Goal: Register for event/course

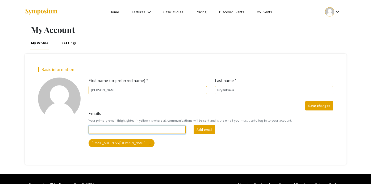
click at [166, 130] on input "Emails" at bounding box center [136, 130] width 97 height 8
click at [178, 115] on form "Emails Your primary email (highlighted in yellow) is where all communications w…" at bounding box center [210, 129] width 252 height 37
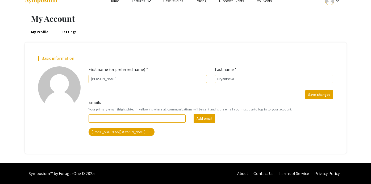
click at [73, 33] on link "Settings" at bounding box center [68, 32] width 17 height 13
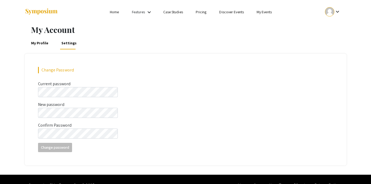
click at [110, 9] on li "Home" at bounding box center [114, 12] width 22 height 6
click at [116, 14] on link "Home" at bounding box center [114, 12] width 9 height 5
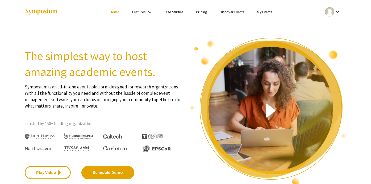
scroll to position [20, 0]
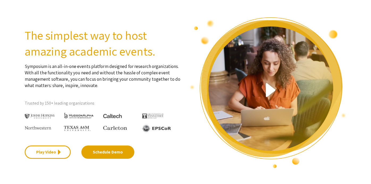
click at [47, 116] on img at bounding box center [40, 116] width 30 height 5
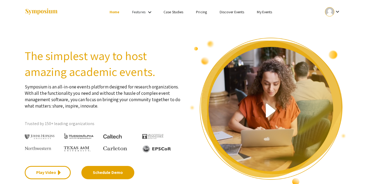
click at [267, 15] on ul "keyboard_arrow_down" at bounding box center [293, 12] width 106 height 24
click at [266, 13] on link "My Events" at bounding box center [264, 12] width 15 height 5
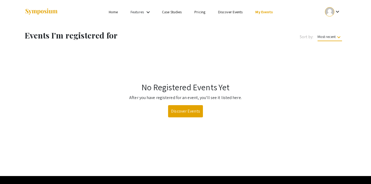
click at [149, 12] on mat-icon "keyboard_arrow_down" at bounding box center [148, 12] width 6 height 6
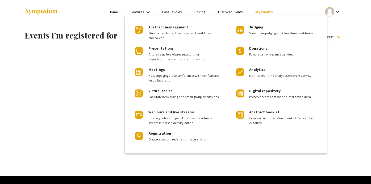
click at [180, 13] on div at bounding box center [185, 92] width 371 height 184
click at [180, 13] on link "Case Studies" at bounding box center [172, 12] width 20 height 5
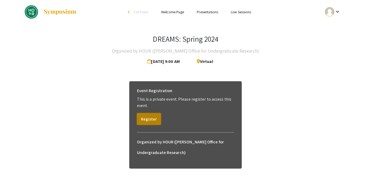
click at [154, 116] on button "Register" at bounding box center [149, 119] width 24 height 12
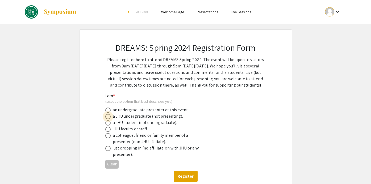
click at [109, 116] on span at bounding box center [107, 116] width 5 height 5
click at [109, 116] on input "radio" at bounding box center [107, 116] width 5 height 5
radio input "true"
click at [185, 174] on button "Register" at bounding box center [185, 176] width 24 height 11
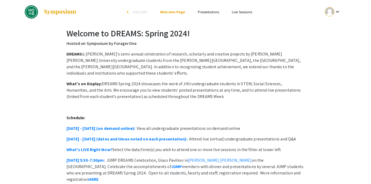
click at [204, 14] on link "Presentations" at bounding box center [208, 12] width 21 height 5
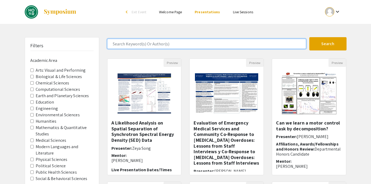
click at [161, 45] on input "Search Keyword(s) Or Author(s)" at bounding box center [206, 44] width 199 height 10
click at [309, 37] on button "Search" at bounding box center [327, 43] width 37 height 13
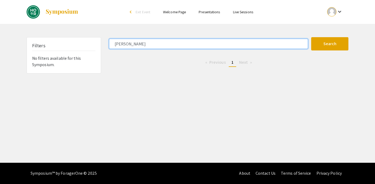
drag, startPoint x: 207, startPoint y: 46, endPoint x: 102, endPoint y: 45, distance: 104.7
click at [102, 45] on div "Filters No filters available for this Symposium. lance xu Search 0 Results foun…" at bounding box center [187, 55] width 329 height 36
click at [311, 37] on button "Search" at bounding box center [329, 43] width 37 height 13
drag, startPoint x: 142, startPoint y: 44, endPoint x: 107, endPoint y: 43, distance: 35.1
click at [107, 43] on div "gavin wang" at bounding box center [208, 44] width 206 height 10
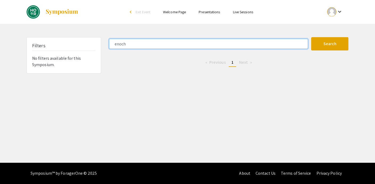
click at [311, 37] on button "Search" at bounding box center [329, 43] width 37 height 13
drag, startPoint x: 132, startPoint y: 45, endPoint x: 104, endPoint y: 40, distance: 28.7
click at [104, 40] on div "Filters No filters available for this Symposium. enoch Search 0 Results found P…" at bounding box center [187, 55] width 329 height 36
click at [311, 37] on button "Search" at bounding box center [329, 43] width 37 height 13
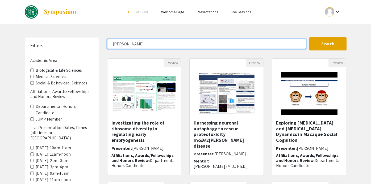
drag, startPoint x: 205, startPoint y: 44, endPoint x: 105, endPoint y: 44, distance: 99.3
click at [105, 44] on div "[PERSON_NAME]" at bounding box center [206, 44] width 206 height 10
type input "austin"
click at [309, 37] on button "Search" at bounding box center [327, 43] width 37 height 13
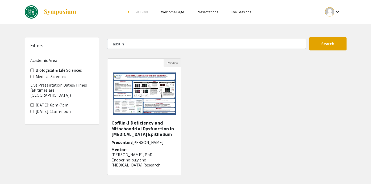
click at [329, 10] on div at bounding box center [329, 11] width 9 height 9
click at [338, 36] on button "My Submissions" at bounding box center [335, 39] width 33 height 13
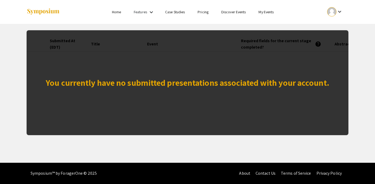
click at [334, 9] on div at bounding box center [331, 11] width 9 height 9
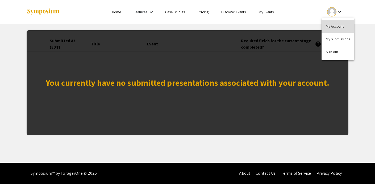
click at [332, 26] on button "My Account" at bounding box center [337, 26] width 33 height 13
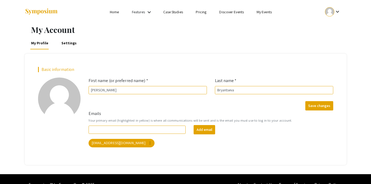
click at [258, 14] on link "My Events" at bounding box center [263, 12] width 15 height 5
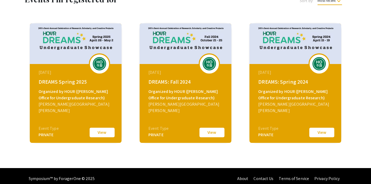
scroll to position [36, 0]
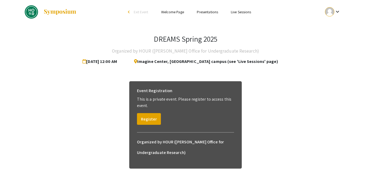
scroll to position [22, 0]
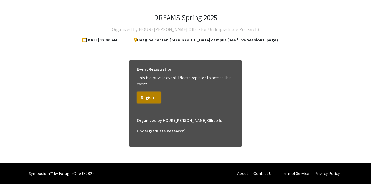
click at [147, 97] on button "Register" at bounding box center [149, 98] width 24 height 12
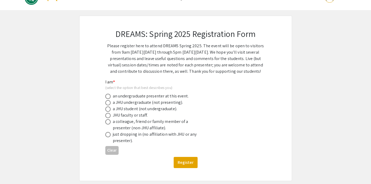
scroll to position [0, 0]
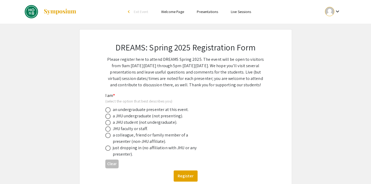
click at [202, 13] on link "Presentations" at bounding box center [207, 11] width 21 height 5
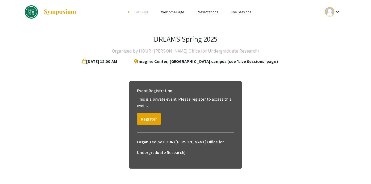
scroll to position [3, 0]
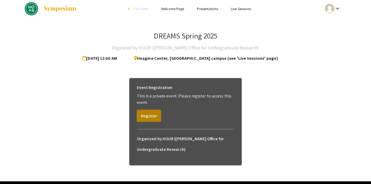
click at [146, 118] on button "Register" at bounding box center [149, 116] width 24 height 12
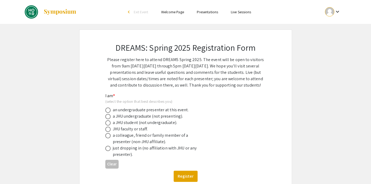
click at [108, 117] on span at bounding box center [107, 116] width 5 height 5
click at [108, 117] on input "radio" at bounding box center [107, 116] width 5 height 5
radio input "true"
click at [182, 171] on button "Register" at bounding box center [185, 176] width 24 height 11
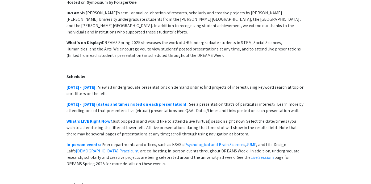
scroll to position [48, 0]
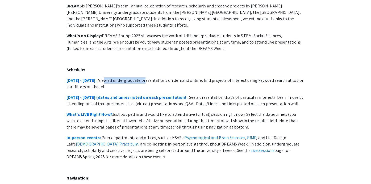
drag, startPoint x: 104, startPoint y: 71, endPoint x: 143, endPoint y: 74, distance: 39.7
click at [143, 77] on p "April 28 - May 2: View all undergraduate presentations on demand online; find p…" at bounding box center [185, 83] width 238 height 13
drag, startPoint x: 143, startPoint y: 100, endPoint x: 195, endPoint y: 100, distance: 52.3
click at [164, 100] on p "April 28 - May 2 (dates and times noted on each presentation): See a presentati…" at bounding box center [185, 100] width 238 height 13
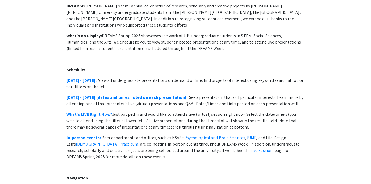
click at [196, 100] on p "April 28 - May 2 (dates and times noted on each presentation): See a presentati…" at bounding box center [185, 100] width 238 height 13
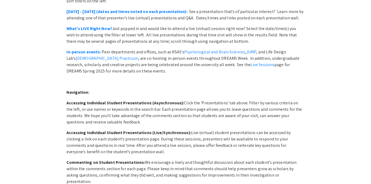
scroll to position [0, 0]
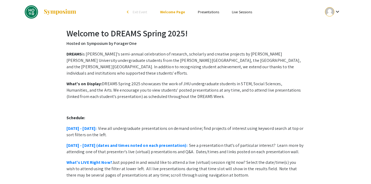
click at [209, 14] on link "Presentations" at bounding box center [208, 12] width 21 height 5
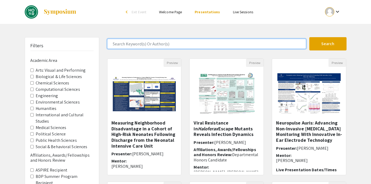
click at [168, 46] on input "Search Keyword(s) Or Author(s)" at bounding box center [206, 44] width 199 height 10
type input "lance xu"
click at [309, 37] on button "Search" at bounding box center [327, 43] width 37 height 13
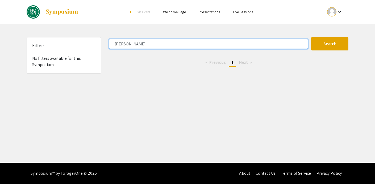
drag, startPoint x: 178, startPoint y: 46, endPoint x: 110, endPoint y: 44, distance: 67.8
click at [110, 44] on input "lance xu" at bounding box center [208, 44] width 199 height 10
click at [311, 37] on button "Search" at bounding box center [329, 43] width 37 height 13
drag, startPoint x: 142, startPoint y: 44, endPoint x: 116, endPoint y: 42, distance: 25.8
click at [116, 42] on input "gavin wang" at bounding box center [208, 44] width 199 height 10
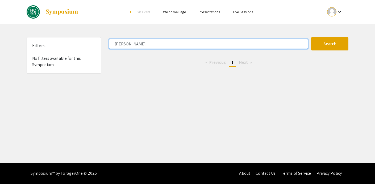
type input "g"
type input "enoch toh"
click at [311, 37] on button "Search" at bounding box center [329, 43] width 37 height 13
drag, startPoint x: 159, startPoint y: 43, endPoint x: 111, endPoint y: 43, distance: 47.3
click at [111, 43] on input "enoch toh" at bounding box center [208, 44] width 199 height 10
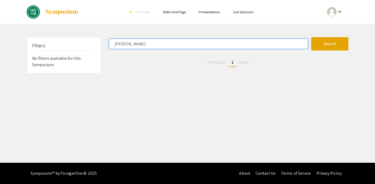
type input "edmund sumpena"
click at [311, 37] on button "Search" at bounding box center [329, 43] width 37 height 13
drag, startPoint x: 154, startPoint y: 44, endPoint x: 90, endPoint y: 44, distance: 63.8
click at [90, 44] on div "Filters No filters available for this Symposium. edmund sumpena Search 0 Result…" at bounding box center [187, 55] width 329 height 36
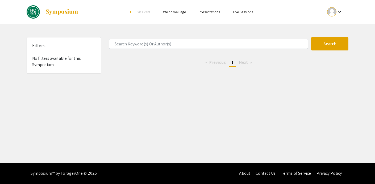
click at [151, 56] on div "Search 0 Results found Previous page 1 / 1 You're on page 1 Next page" at bounding box center [228, 55] width 247 height 36
click at [217, 12] on link "Presentations" at bounding box center [208, 12] width 21 height 5
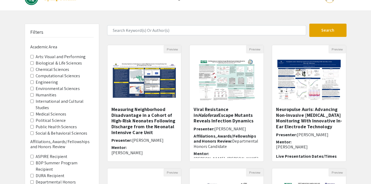
scroll to position [17, 0]
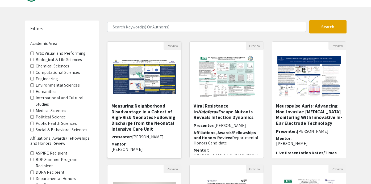
click at [136, 121] on h5 "Measuring Neighborhood Disadvantage in a Cohort of High-Risk Neonates Following…" at bounding box center [144, 117] width 66 height 29
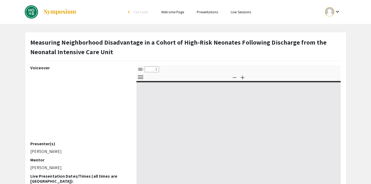
select select "custom"
type input "0"
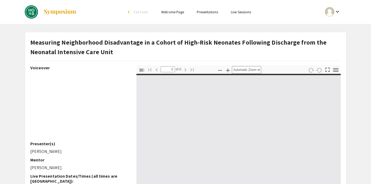
select select "custom"
type input "1"
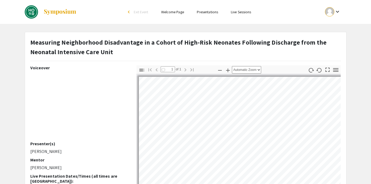
select select "auto"
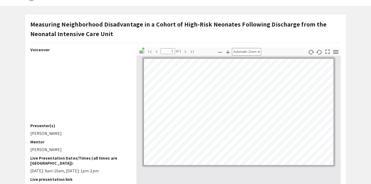
scroll to position [109, 0]
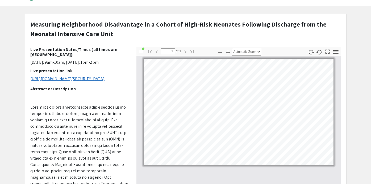
click at [92, 82] on link "https://us05web.zoom.us/j/88169246446?pwd=5dR42ybC4kYHEYtO5n6JrHSjjZvocn.1" at bounding box center [67, 79] width 74 height 6
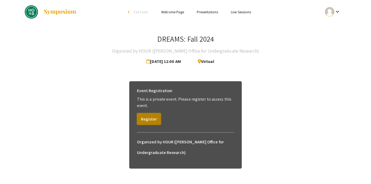
click at [152, 117] on button "Register" at bounding box center [149, 119] width 24 height 12
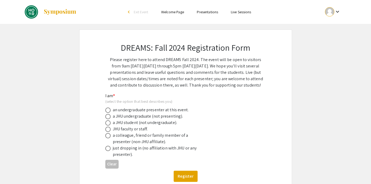
click at [147, 117] on div "a JHU undergraduate (not presenting)." at bounding box center [148, 116] width 70 height 6
click at [108, 118] on span at bounding box center [107, 116] width 5 height 5
click at [108, 118] on input "radio" at bounding box center [107, 116] width 5 height 5
radio input "true"
click at [177, 172] on button "Register" at bounding box center [185, 176] width 24 height 11
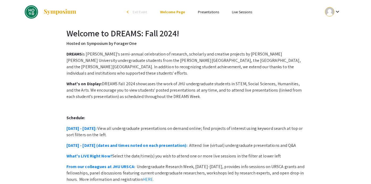
click at [204, 11] on link "Presentations" at bounding box center [208, 12] width 21 height 5
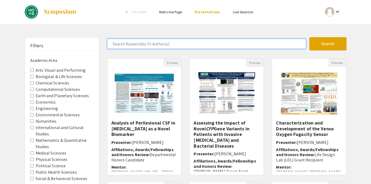
click at [143, 44] on input "Search Keyword(s) Or Author(s)" at bounding box center [206, 44] width 199 height 10
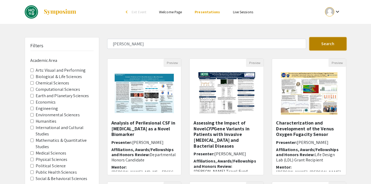
click at [317, 46] on button "Search" at bounding box center [327, 43] width 37 height 13
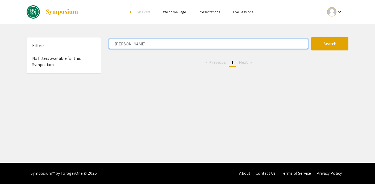
drag, startPoint x: 199, startPoint y: 46, endPoint x: 116, endPoint y: 45, distance: 83.2
click at [122, 45] on input "lance xu" at bounding box center [208, 44] width 199 height 10
click at [116, 45] on input "lance xu" at bounding box center [208, 44] width 199 height 10
click at [114, 45] on input "lance xu" at bounding box center [208, 44] width 199 height 10
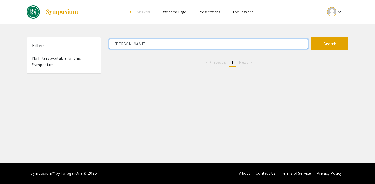
drag, startPoint x: 135, startPoint y: 45, endPoint x: 112, endPoint y: 45, distance: 23.1
click at [112, 45] on input "lance xu" at bounding box center [208, 44] width 199 height 10
click at [311, 37] on button "Search" at bounding box center [329, 43] width 37 height 13
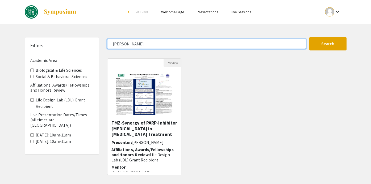
drag, startPoint x: 132, startPoint y: 45, endPoint x: 107, endPoint y: 44, distance: 24.7
click at [107, 44] on input "gavin" at bounding box center [206, 44] width 199 height 10
click at [309, 37] on button "Search" at bounding box center [327, 43] width 37 height 13
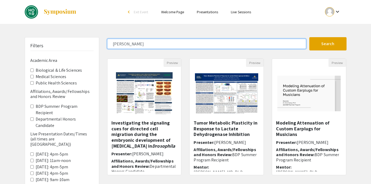
drag, startPoint x: 142, startPoint y: 42, endPoint x: 111, endPoint y: 42, distance: 31.3
click at [111, 42] on input "[PERSON_NAME]" at bounding box center [206, 44] width 199 height 10
type input "austin"
click at [309, 37] on button "Search" at bounding box center [327, 43] width 37 height 13
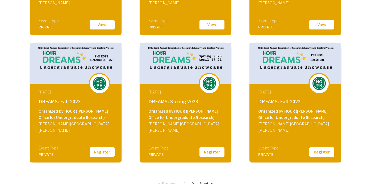
scroll to position [180, 0]
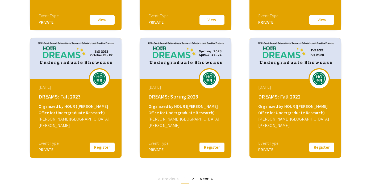
click at [109, 147] on button "Register" at bounding box center [102, 147] width 27 height 11
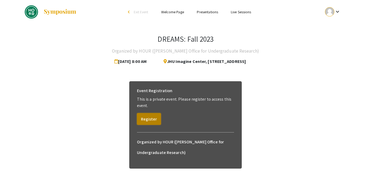
click at [149, 122] on button "Register" at bounding box center [149, 119] width 24 height 12
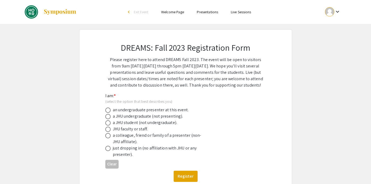
click at [108, 116] on span at bounding box center [107, 116] width 5 height 5
click at [108, 116] on input "radio" at bounding box center [107, 116] width 5 height 5
radio input "true"
click at [183, 172] on button "Register" at bounding box center [185, 176] width 24 height 11
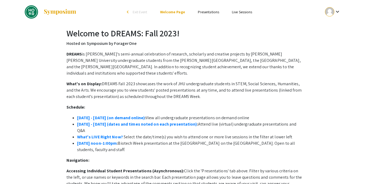
click at [200, 11] on link "Presentations" at bounding box center [208, 12] width 21 height 5
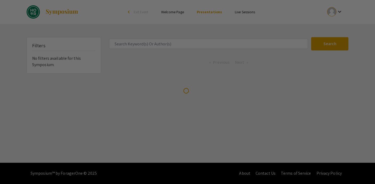
click at [180, 44] on div at bounding box center [187, 92] width 375 height 184
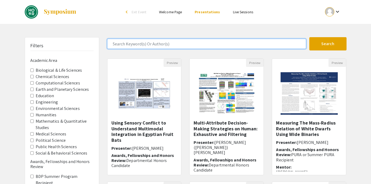
click at [177, 44] on input "Search Keyword(s) Or Author(s)" at bounding box center [206, 44] width 199 height 10
type input "[PERSON_NAME]"
click at [309, 37] on button "Search" at bounding box center [327, 43] width 37 height 13
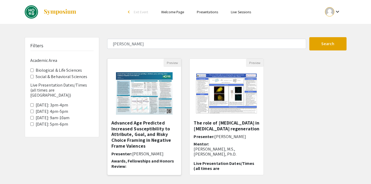
click at [153, 131] on h5 "Advanced Age Predicted Increased Susceptibility to Attribute, Goal, and Risky C…" at bounding box center [144, 134] width 66 height 29
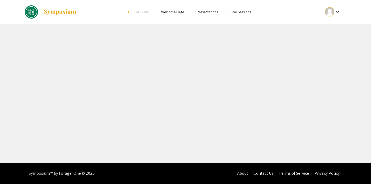
select select "custom"
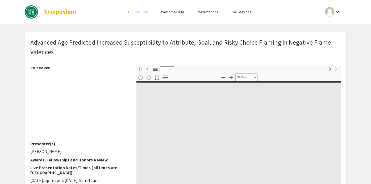
type input "0"
select select "custom"
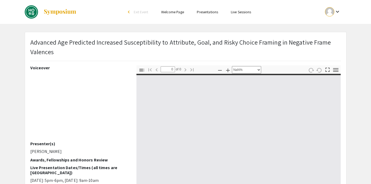
type input "1"
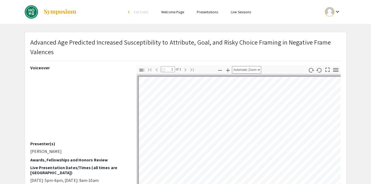
select select "auto"
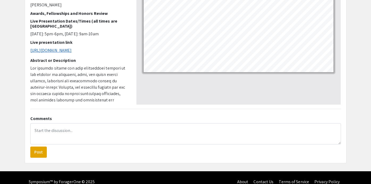
click at [72, 49] on link "[URL][DOMAIN_NAME]" at bounding box center [50, 51] width 41 height 6
